Goal: Task Accomplishment & Management: Use online tool/utility

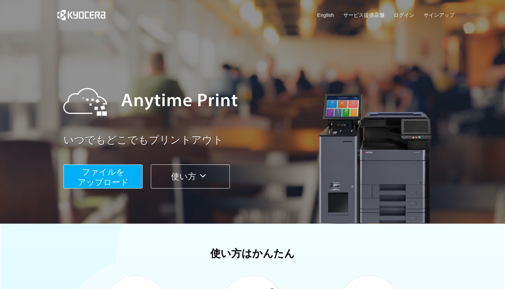
click at [114, 180] on span "ファイルを ​​アップロード" at bounding box center [103, 177] width 51 height 20
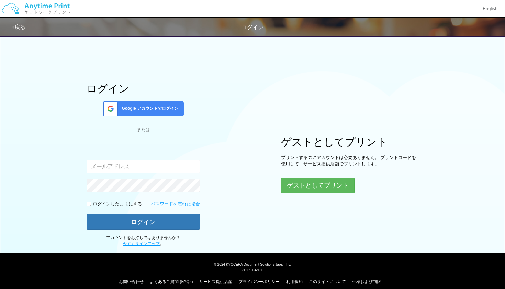
click at [154, 105] on div "Google アカウントでログイン" at bounding box center [143, 108] width 81 height 15
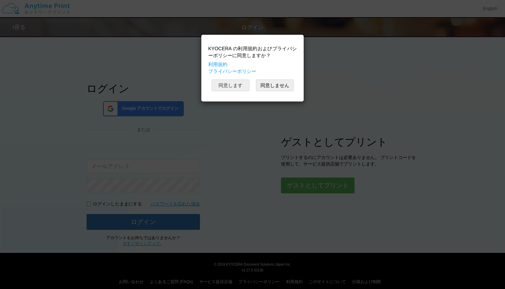
click at [235, 85] on button "同意します" at bounding box center [231, 85] width 38 height 12
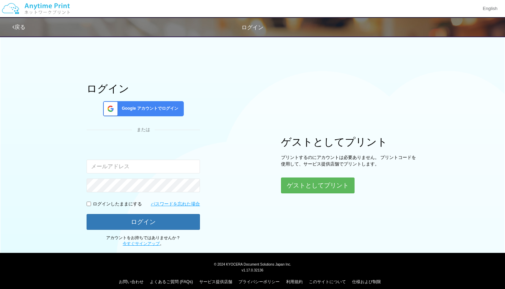
click at [156, 106] on span "Google アカウントでログイン" at bounding box center [148, 109] width 59 height 6
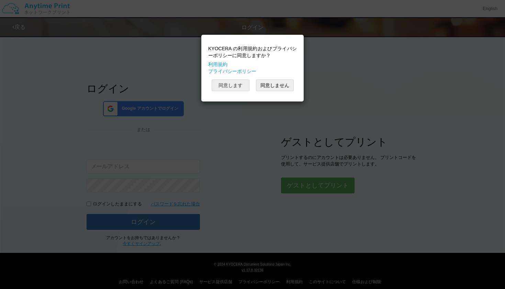
click at [228, 82] on button "同意します" at bounding box center [231, 85] width 38 height 12
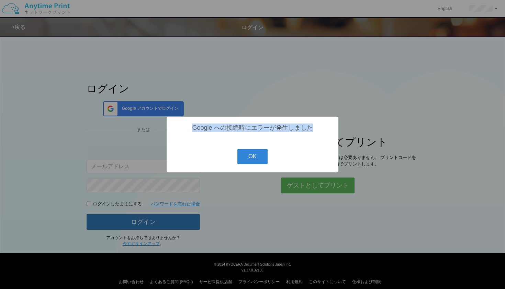
drag, startPoint x: 220, startPoint y: 122, endPoint x: 258, endPoint y: 137, distance: 40.5
click at [258, 136] on div "? ! i Google への接続時にエラーが発生しました OK Cancel ×" at bounding box center [253, 145] width 172 height 56
click at [256, 155] on button "OK" at bounding box center [253, 156] width 31 height 15
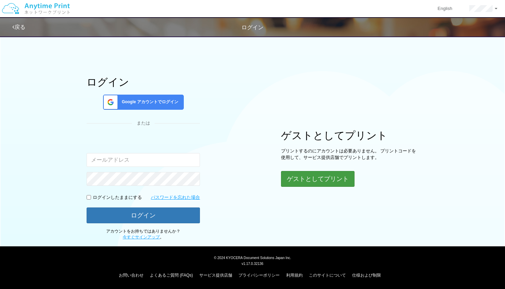
scroll to position [7, 0]
click at [308, 181] on button "ゲストとしてプリント" at bounding box center [318, 179] width 74 height 16
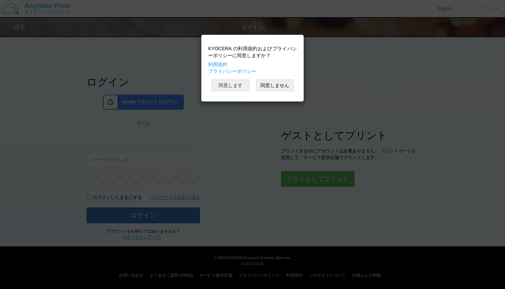
click at [236, 88] on button "同意します" at bounding box center [231, 85] width 38 height 12
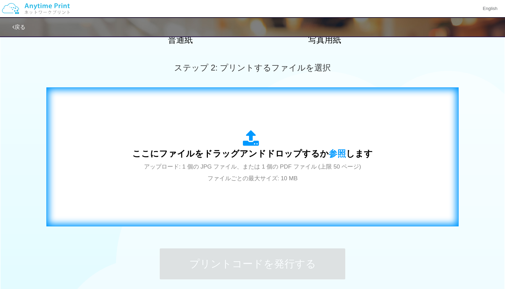
scroll to position [197, 0]
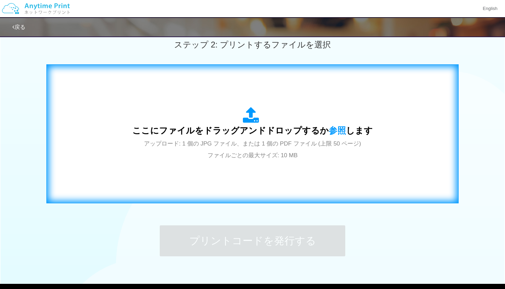
click at [222, 131] on span "ここにファイルをドラッグアンドドロップするか 参照 します" at bounding box center [252, 130] width 241 height 10
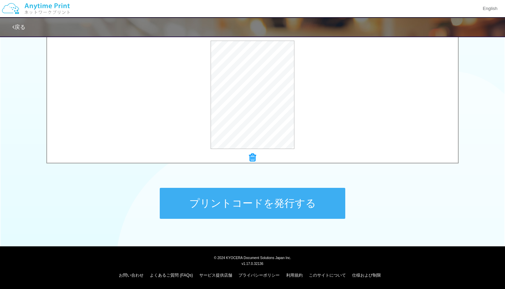
scroll to position [234, 0]
click at [285, 209] on button "プリントコードを発行する" at bounding box center [253, 203] width 186 height 31
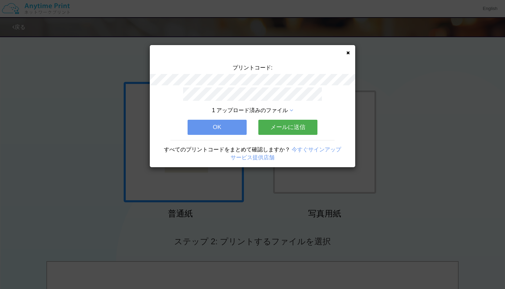
click at [264, 98] on div "プリントコード: 1 アップロード済みのファイル OK メールに送信 すべてのプリントコードをまとめて確認しますか？ 今すぐサインアップ サービス提供店舗" at bounding box center [253, 106] width 206 height 122
click at [233, 89] on div "プリントコード: 1 アップロード済みのファイル OK メールに送信 すべてのプリントコードをまとめて確認しますか？ 今すぐサインアップ サービス提供店舗" at bounding box center [253, 106] width 206 height 122
drag, startPoint x: 210, startPoint y: 107, endPoint x: 282, endPoint y: 112, distance: 72.7
click at [282, 112] on div "1 アップロード済みのファイル" at bounding box center [253, 111] width 144 height 8
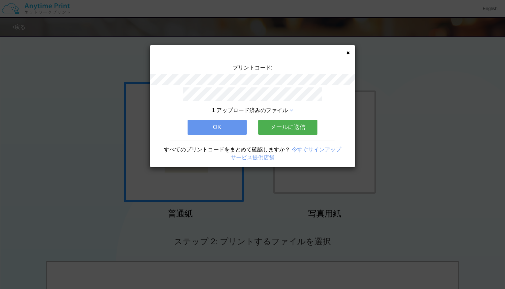
click at [308, 131] on button "メールに送信" at bounding box center [287, 127] width 59 height 15
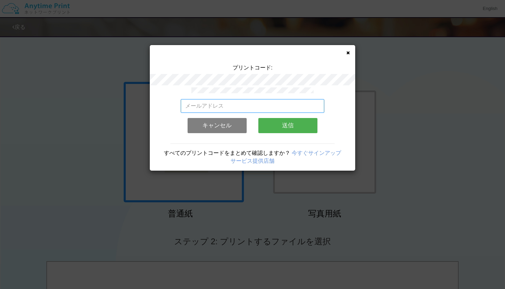
click at [255, 101] on input "email" at bounding box center [253, 106] width 144 height 14
type input "j"
type input "jtak@saintpeters.edu"
click at [283, 125] on button "送信" at bounding box center [287, 125] width 59 height 15
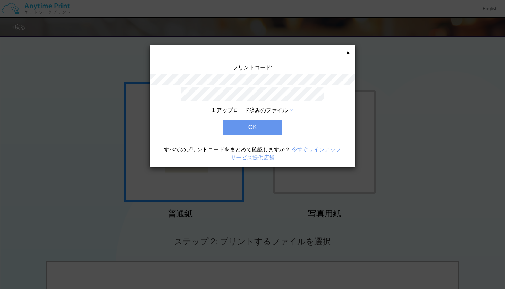
click at [272, 127] on button "OK" at bounding box center [252, 127] width 59 height 15
